Goal: Contribute content

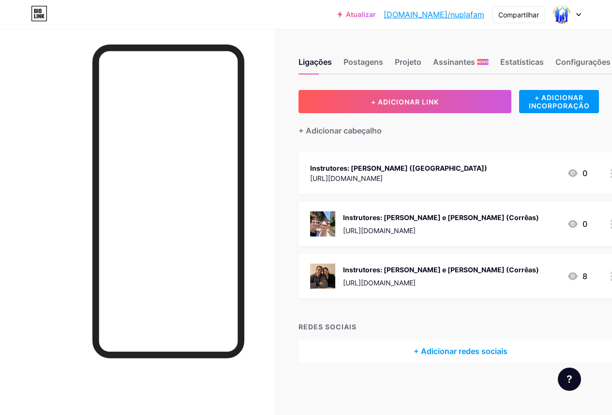
click at [341, 173] on div "[URL][DOMAIN_NAME]" at bounding box center [398, 178] width 177 height 10
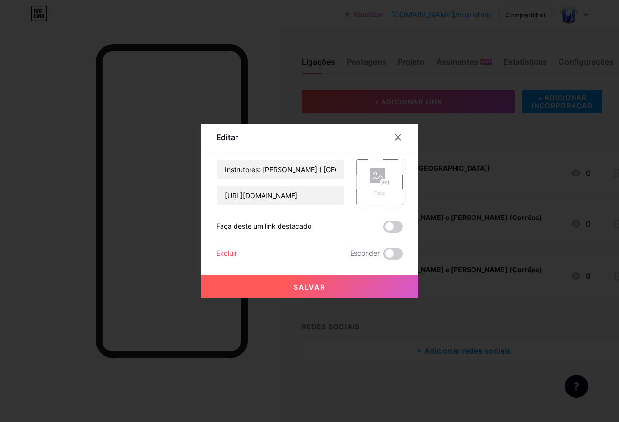
click at [381, 180] on rect at bounding box center [385, 183] width 9 height 6
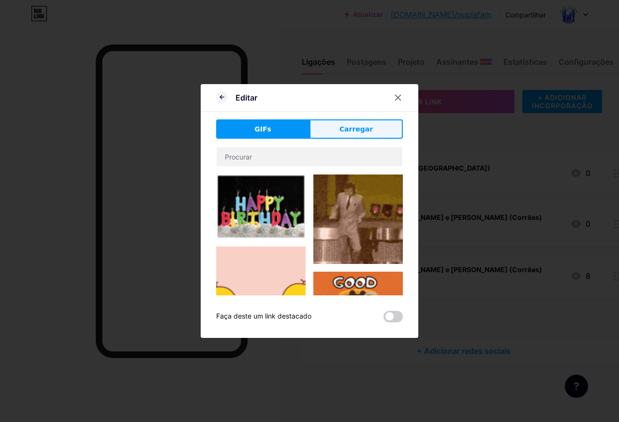
click at [361, 130] on font "Carregar" at bounding box center [355, 129] width 33 height 8
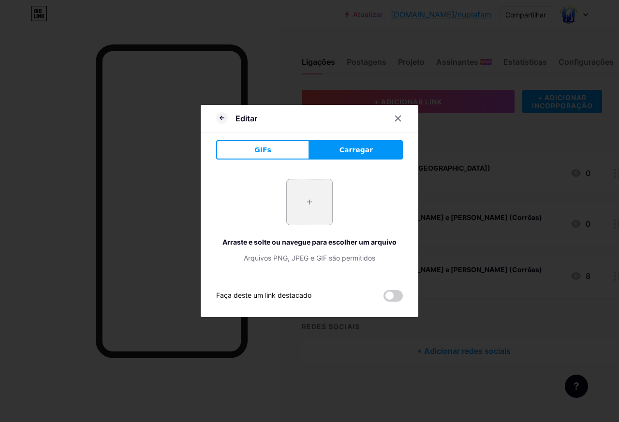
drag, startPoint x: 308, startPoint y: 200, endPoint x: 308, endPoint y: 195, distance: 4.9
click at [308, 195] on input "file" at bounding box center [309, 201] width 45 height 45
type input "C:\fakepath\WhatsApp Image [DATE] 12.49.30.jpeg"
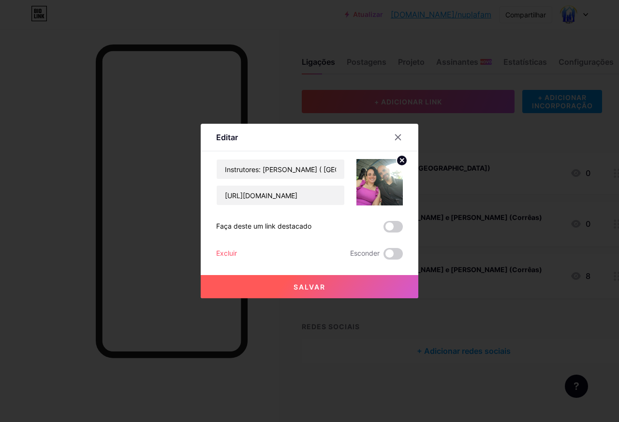
click at [300, 290] on font "Salvar" at bounding box center [309, 287] width 32 height 8
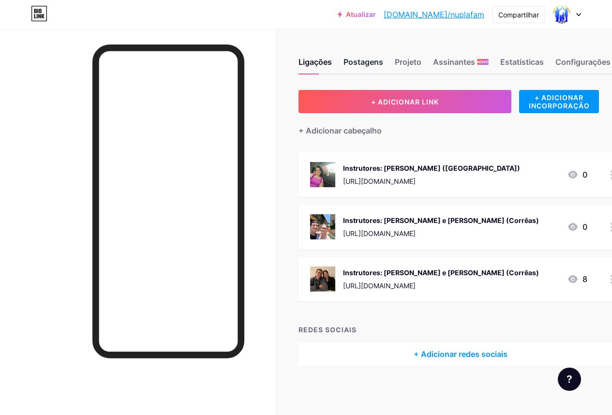
click at [374, 65] on font "Postagens" at bounding box center [363, 62] width 40 height 10
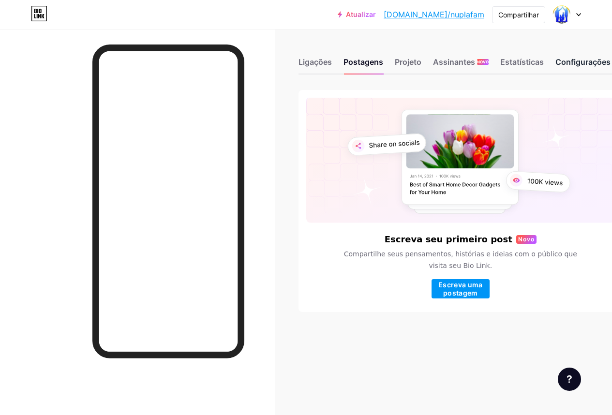
click at [568, 67] on div "Configurações" at bounding box center [582, 64] width 55 height 17
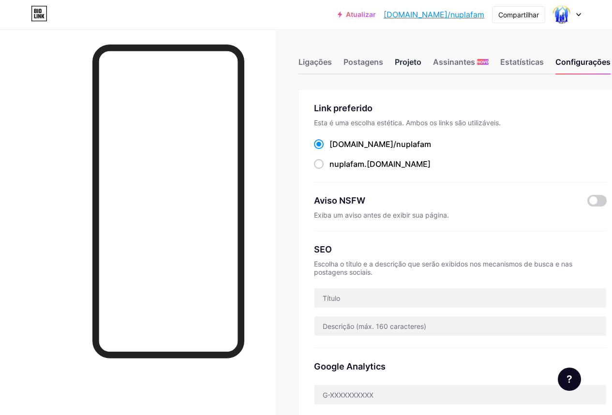
click at [413, 63] on font "Projeto" at bounding box center [408, 62] width 27 height 10
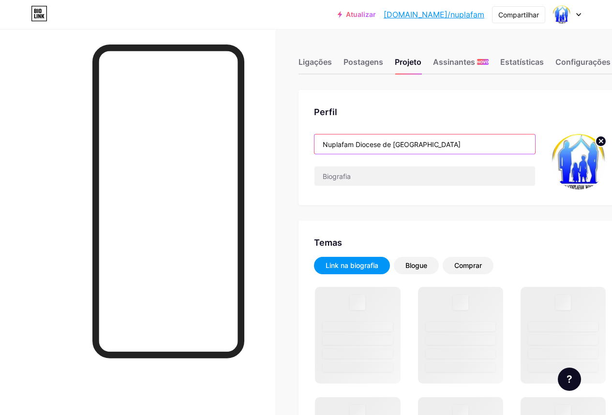
click at [443, 146] on input "Nuplafam Diocese de [GEOGRAPHIC_DATA]" at bounding box center [424, 143] width 220 height 19
